Goal: Information Seeking & Learning: Learn about a topic

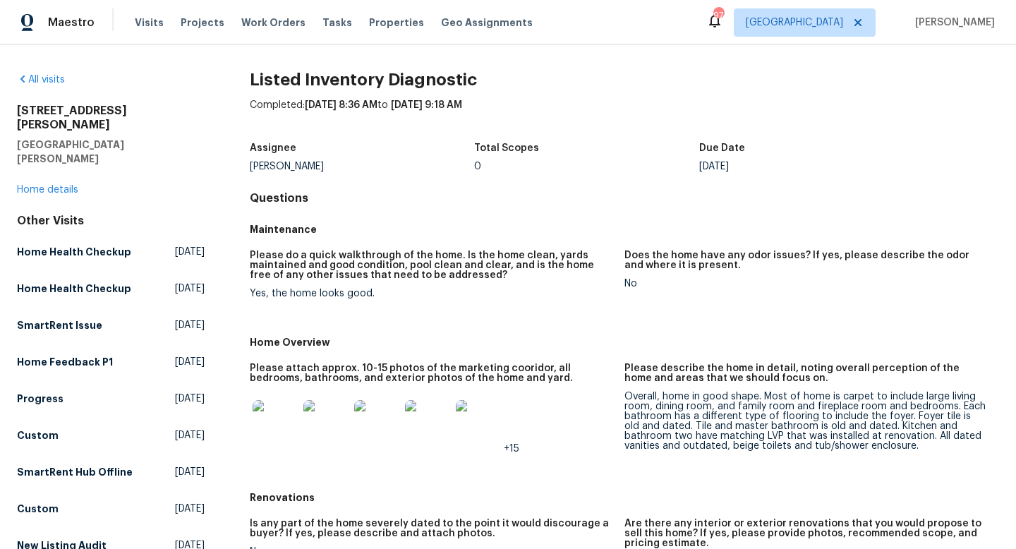
click at [61, 107] on h2 "[STREET_ADDRESS][PERSON_NAME]" at bounding box center [111, 118] width 188 height 28
copy h2 "[STREET_ADDRESS][PERSON_NAME]"
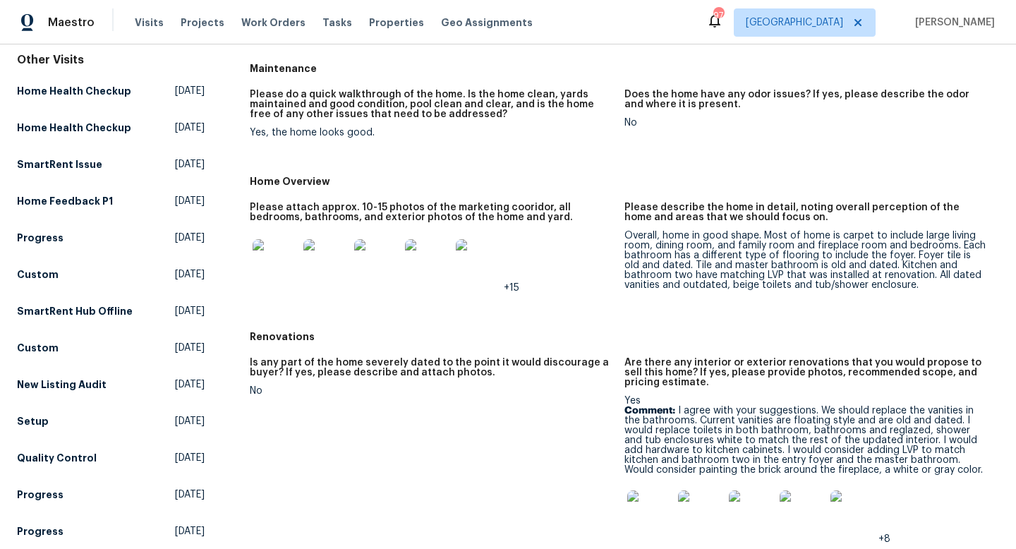
scroll to position [169, 0]
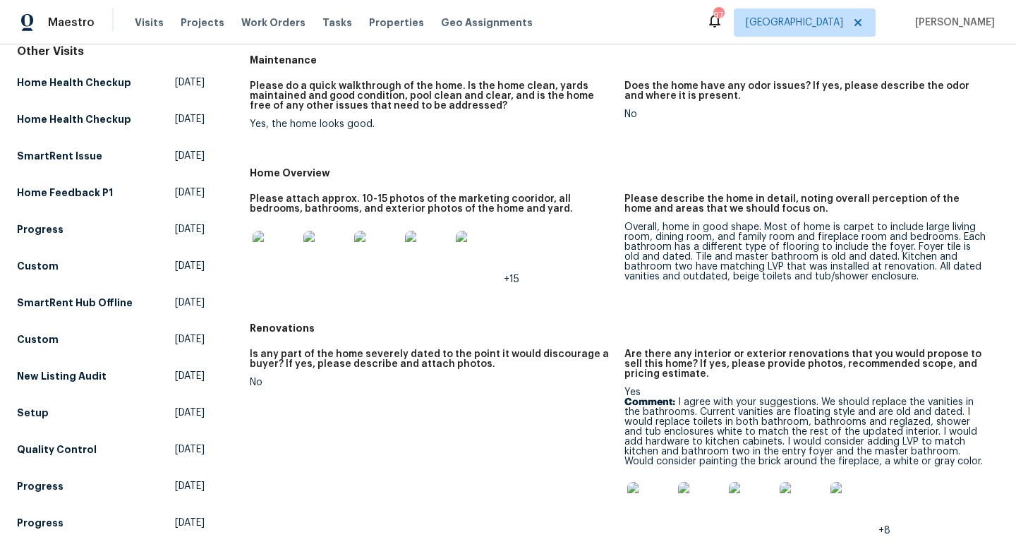
click at [262, 253] on img at bounding box center [275, 253] width 45 height 45
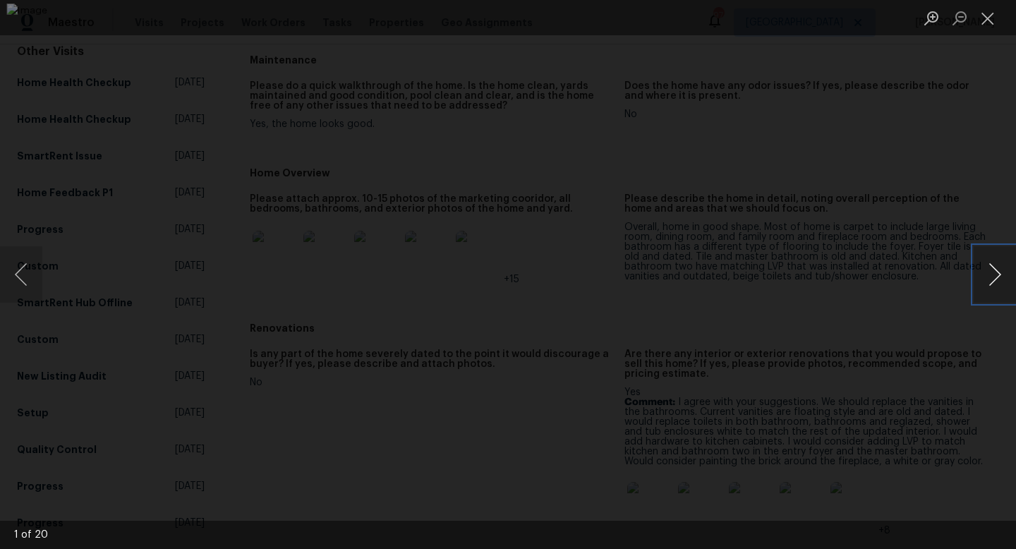
click at [992, 270] on button "Next image" at bounding box center [995, 274] width 42 height 56
click at [996, 270] on button "Next image" at bounding box center [995, 274] width 42 height 56
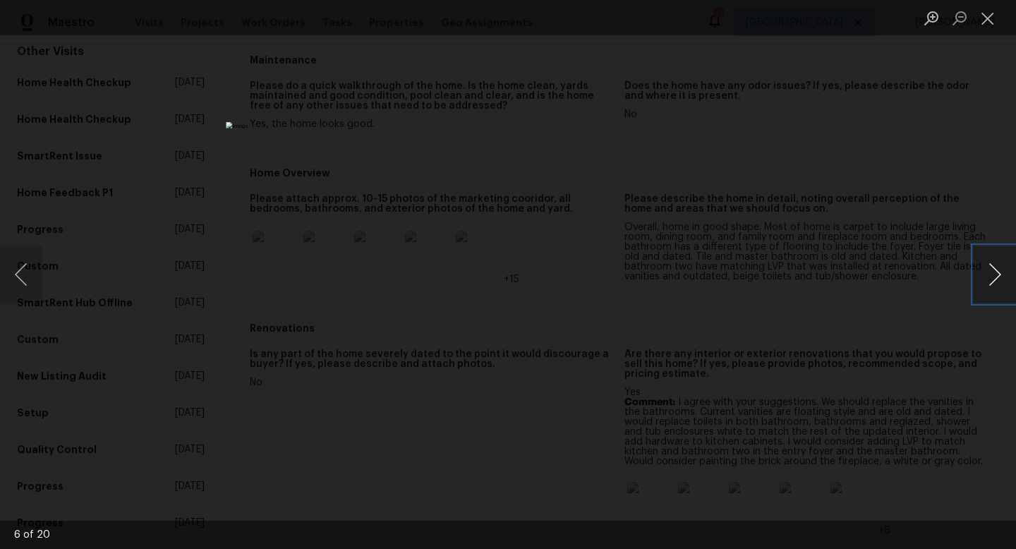
click at [996, 270] on button "Next image" at bounding box center [995, 274] width 42 height 56
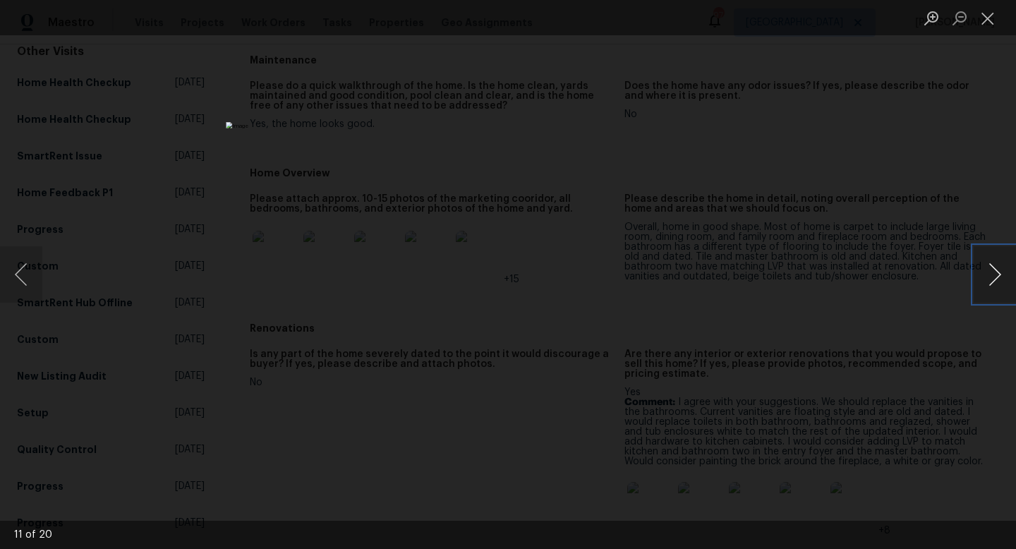
click at [996, 270] on button "Next image" at bounding box center [995, 274] width 42 height 56
click at [986, 271] on button "Next image" at bounding box center [995, 274] width 42 height 56
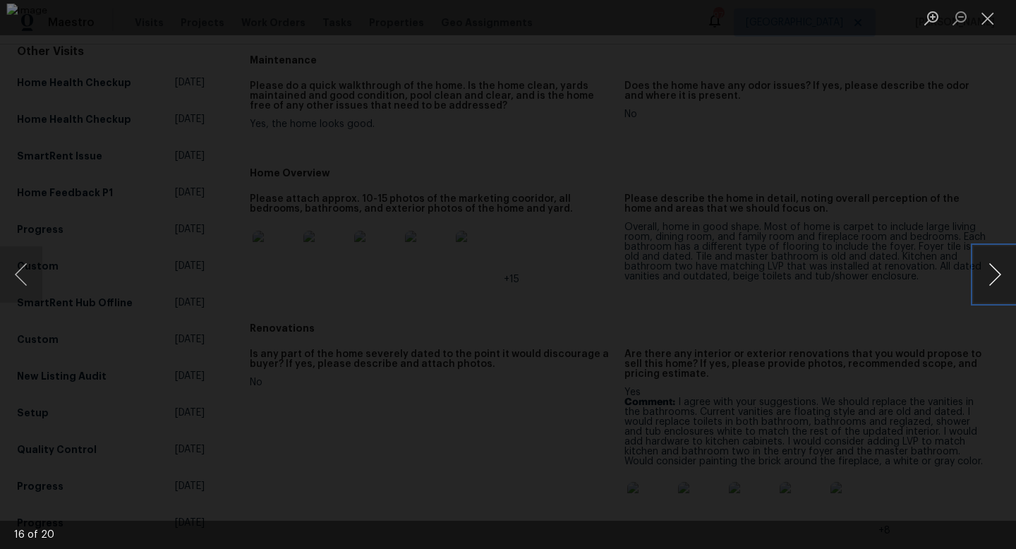
click at [986, 271] on button "Next image" at bounding box center [995, 274] width 42 height 56
click at [982, 269] on button "Next image" at bounding box center [995, 274] width 42 height 56
click at [982, 268] on button "Next image" at bounding box center [995, 274] width 42 height 56
click at [982, 269] on button "Next image" at bounding box center [995, 274] width 42 height 56
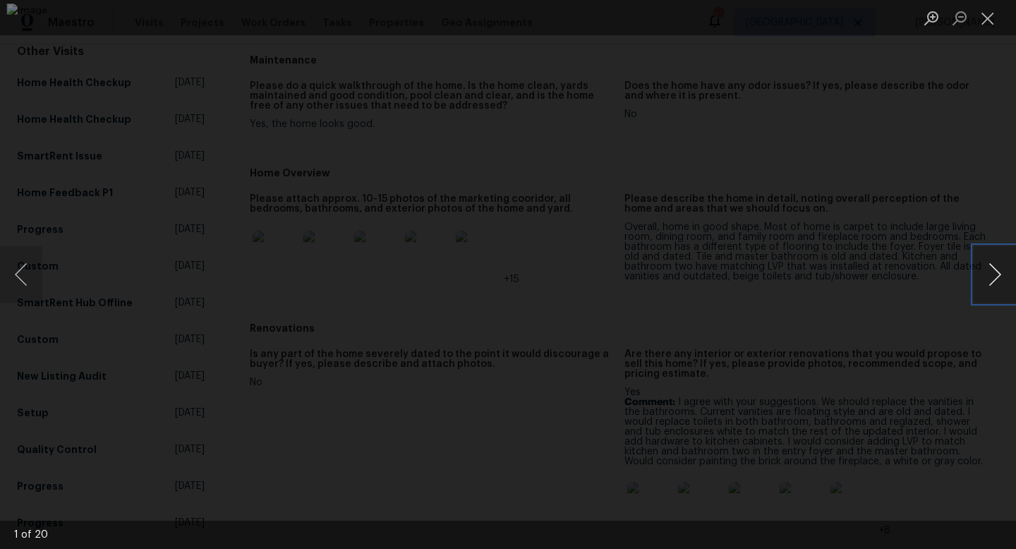
click at [982, 269] on button "Next image" at bounding box center [995, 274] width 42 height 56
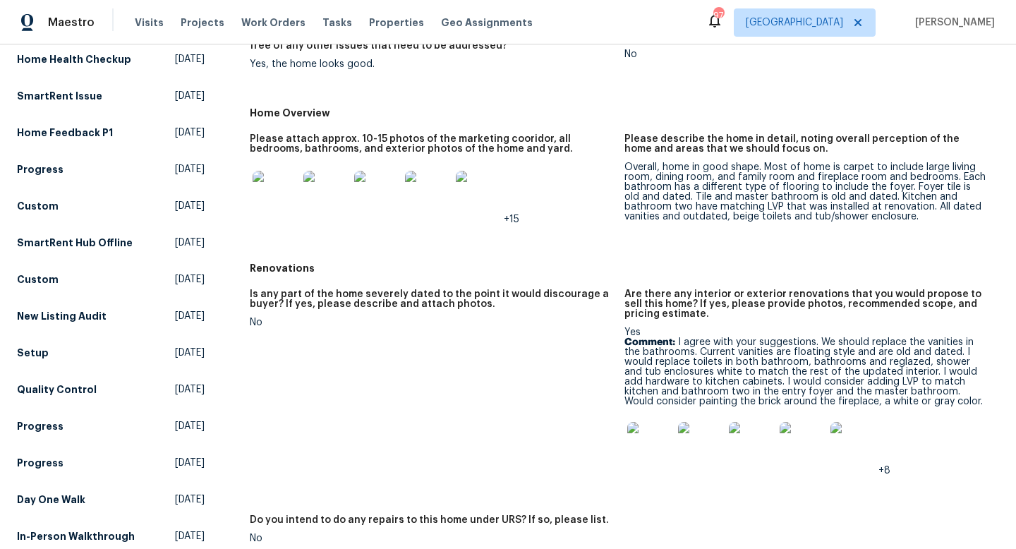
scroll to position [234, 0]
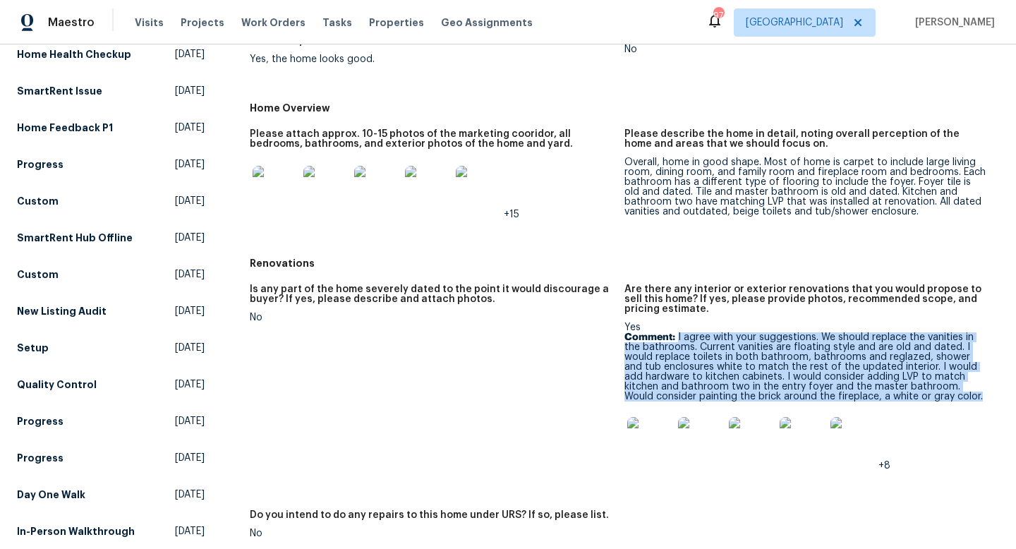
drag, startPoint x: 953, startPoint y: 395, endPoint x: 678, endPoint y: 338, distance: 280.4
click at [678, 338] on p "Comment: I agree with your suggestions. We should replace the vanities in the b…" at bounding box center [806, 366] width 363 height 69
copy p "I agree with your suggestions. We should replace the vanities in the bathrooms.…"
click at [433, 184] on img at bounding box center [427, 188] width 45 height 45
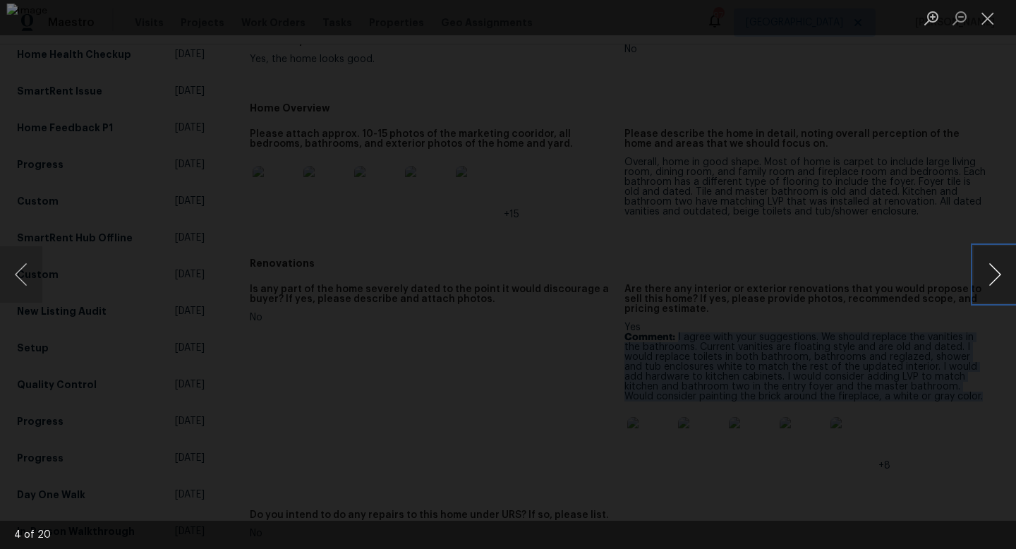
click at [996, 270] on button "Next image" at bounding box center [995, 274] width 42 height 56
click at [1001, 258] on button "Next image" at bounding box center [995, 274] width 42 height 56
click at [999, 248] on button "Next image" at bounding box center [995, 274] width 42 height 56
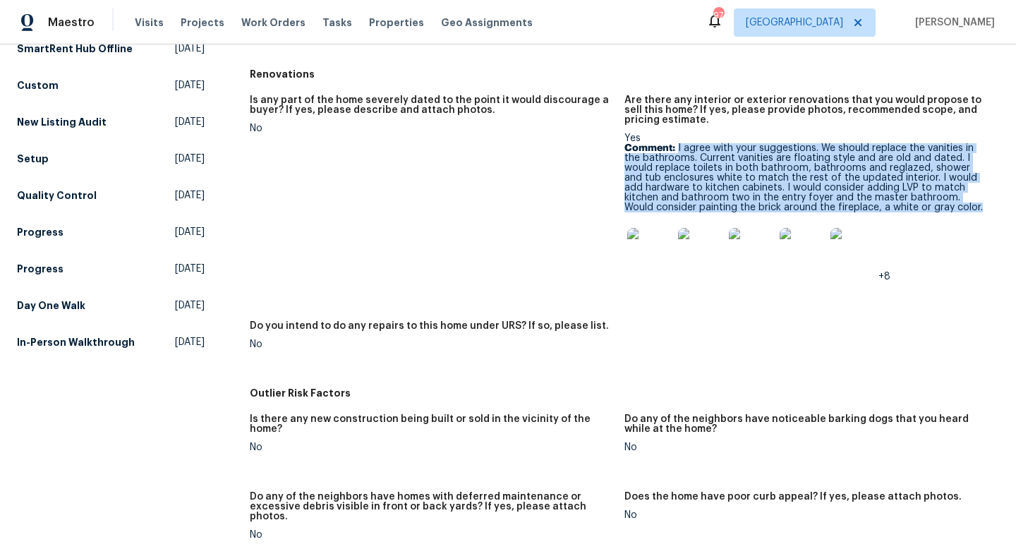
scroll to position [795, 0]
